Goal: Contribute content

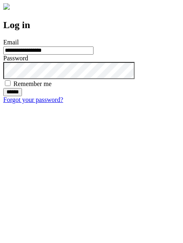
type input "**********"
click at [22, 96] on input "******" at bounding box center [12, 92] width 19 height 8
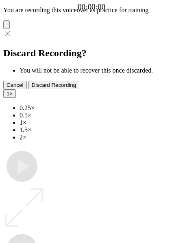
type input "**********"
